Goal: Transaction & Acquisition: Purchase product/service

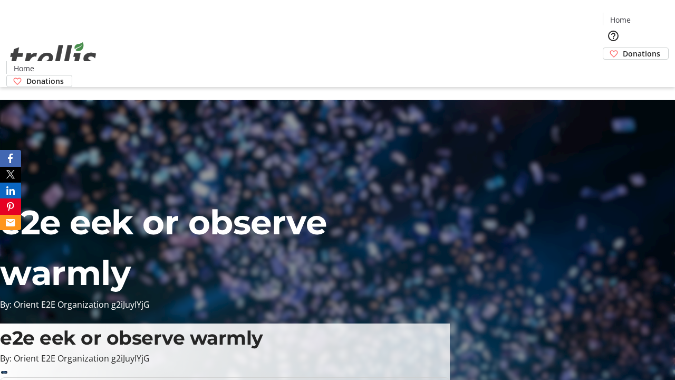
click at [623, 48] on span "Donations" at bounding box center [641, 53] width 37 height 11
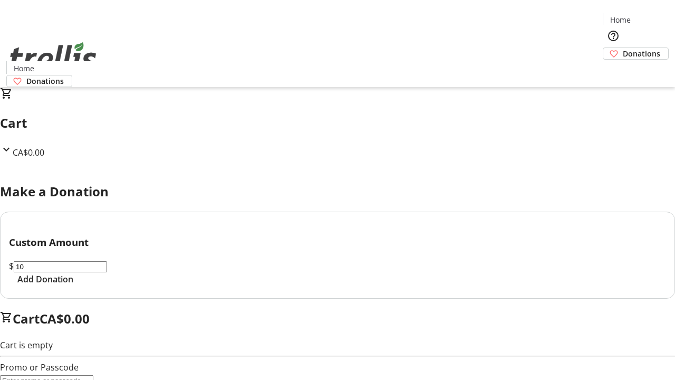
click at [73, 285] on span "Add Donation" at bounding box center [45, 279] width 56 height 13
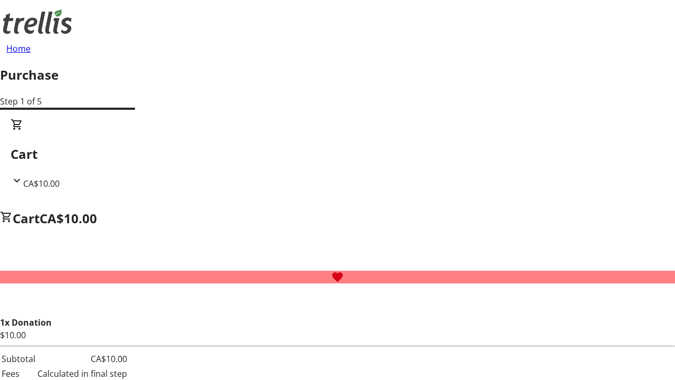
select select "CA"
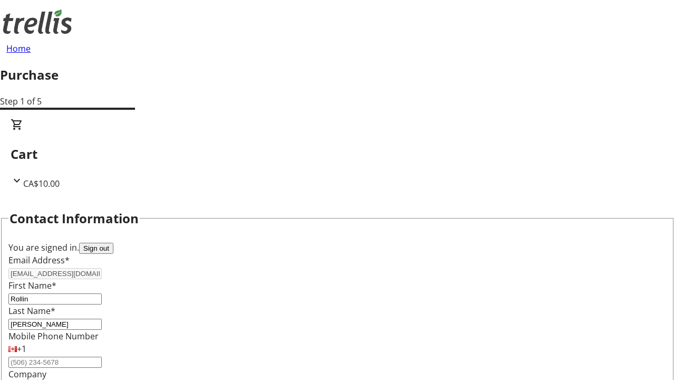
type input "[STREET_ADDRESS][PERSON_NAME]"
type input "Kelowna"
select select "BC"
type input "Kelowna"
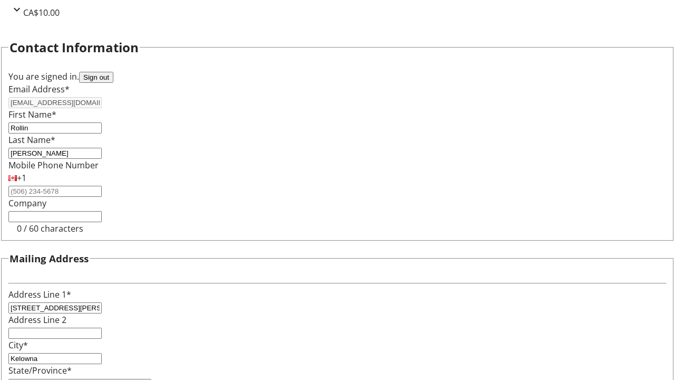
type input "V1Y 0C2"
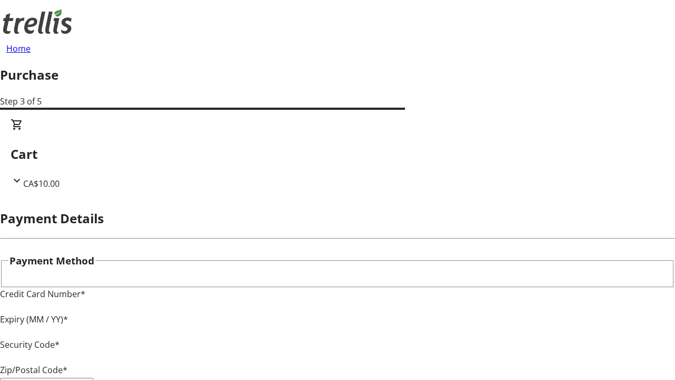
type input "V1Y 0C2"
